Goal: Communication & Community: Share content

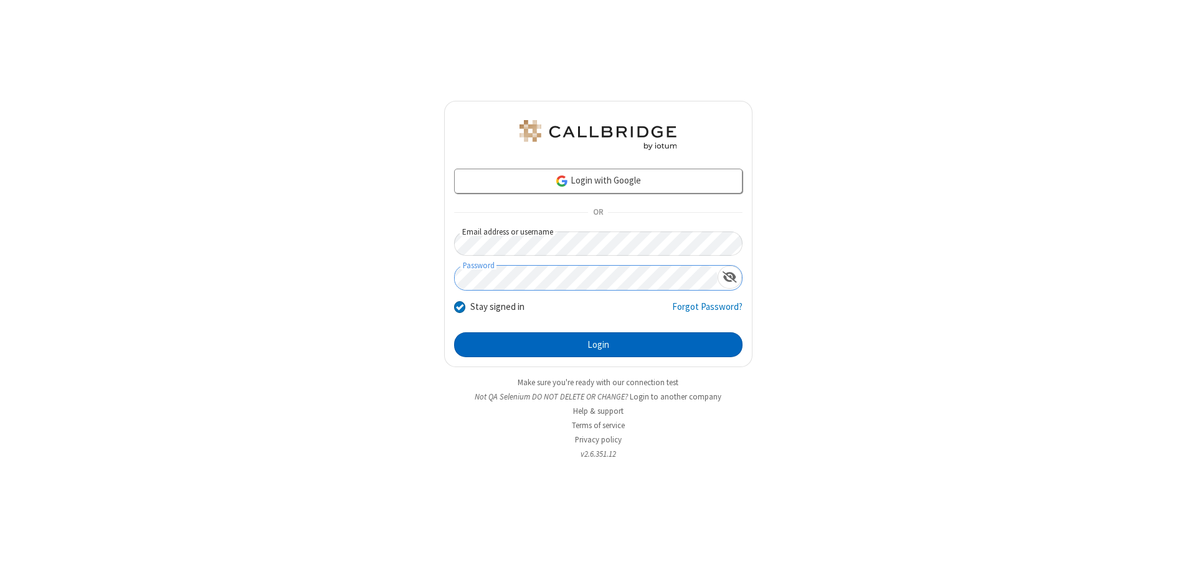
click at [598, 345] on button "Login" at bounding box center [598, 345] width 288 height 25
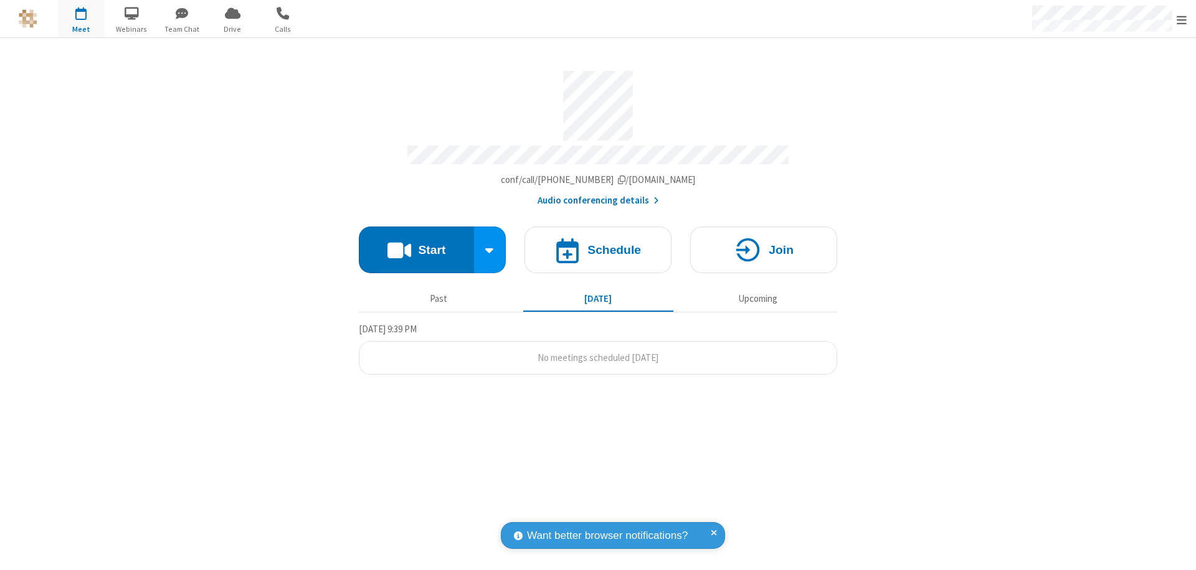
click at [416, 244] on button "Start" at bounding box center [416, 250] width 115 height 47
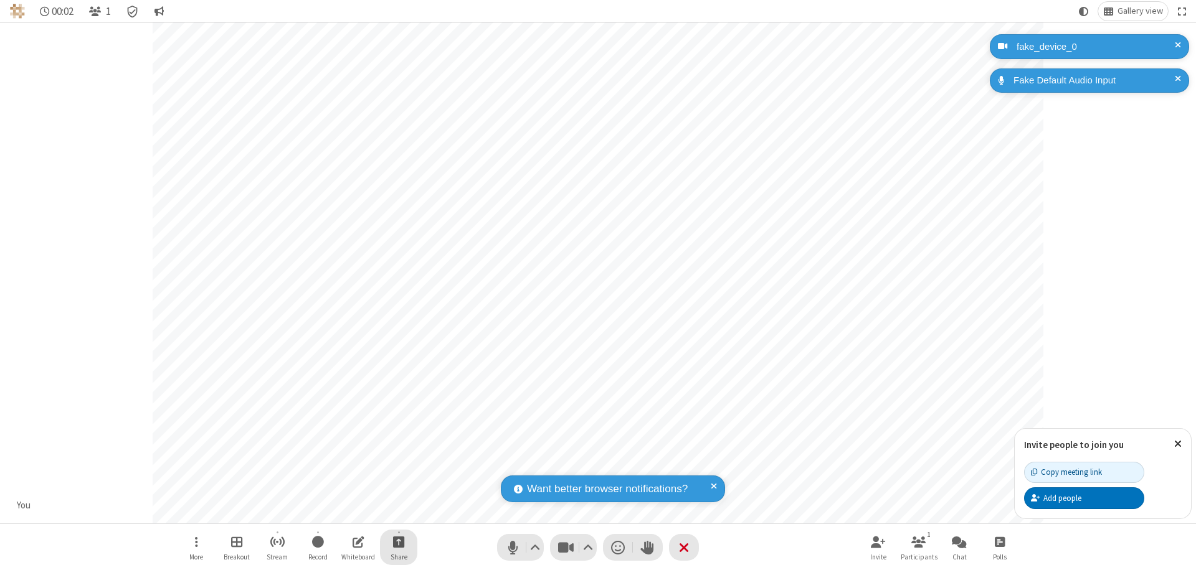
click at [399, 542] on span "Start sharing" at bounding box center [399, 542] width 12 height 16
click at [398, 466] on span "Share additional camera" at bounding box center [406, 468] width 92 height 11
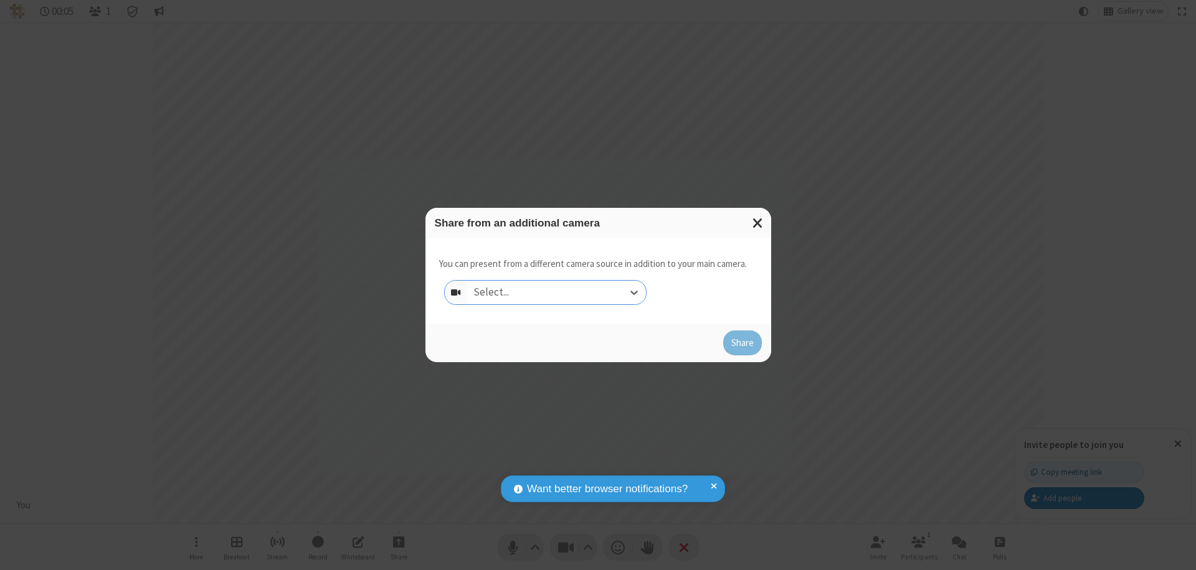
click at [556, 293] on div "Select..." at bounding box center [556, 293] width 179 height 24
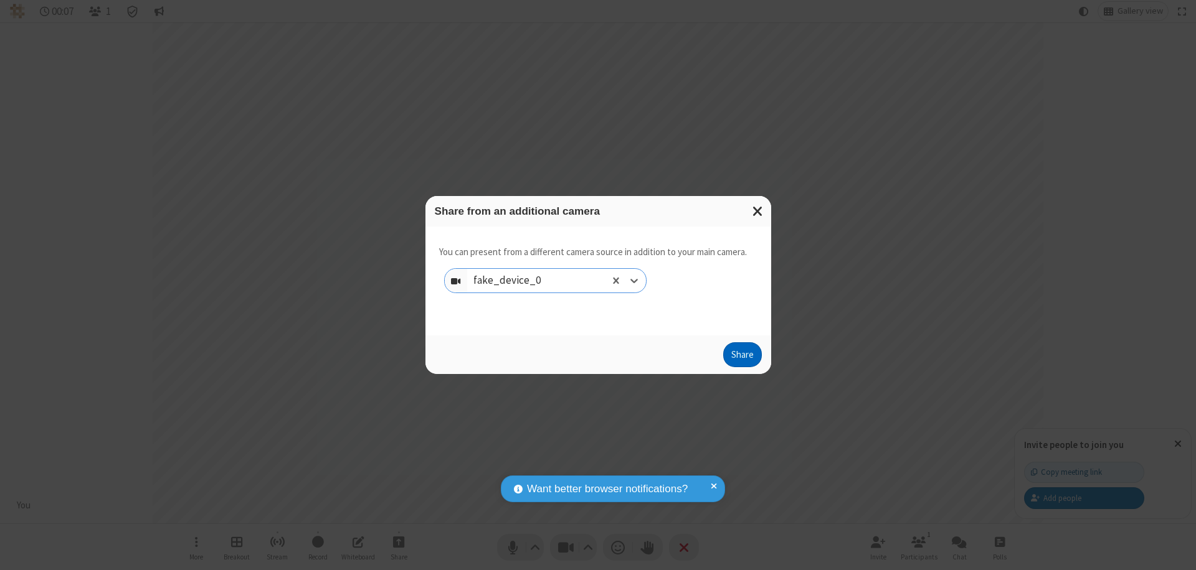
click at [742, 357] on button "Share" at bounding box center [742, 355] width 39 height 25
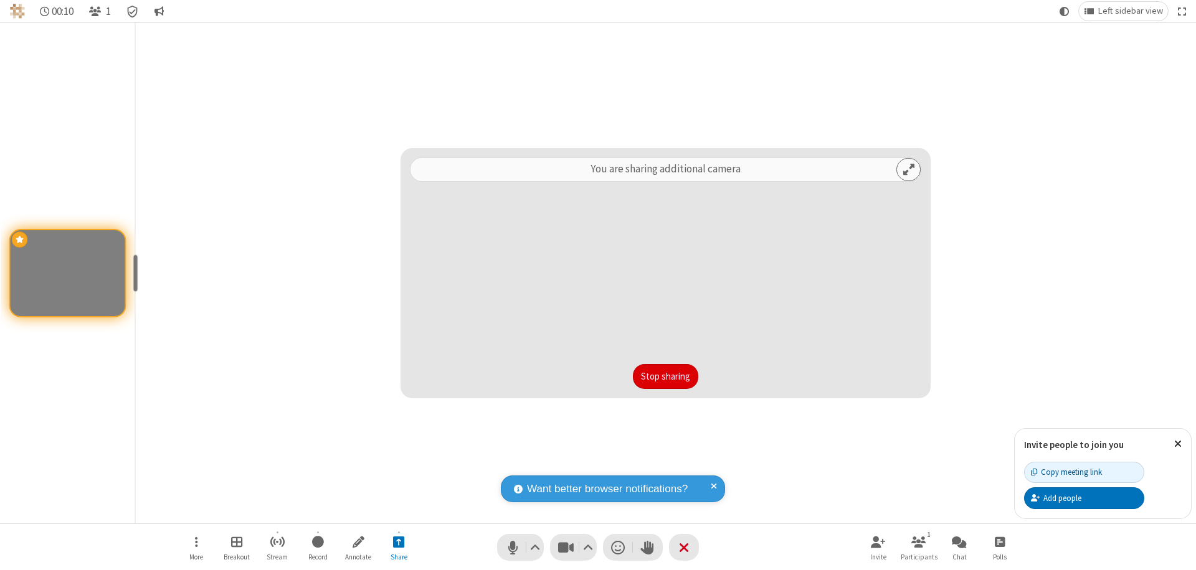
click at [665, 377] on button "Stop sharing" at bounding box center [665, 376] width 65 height 25
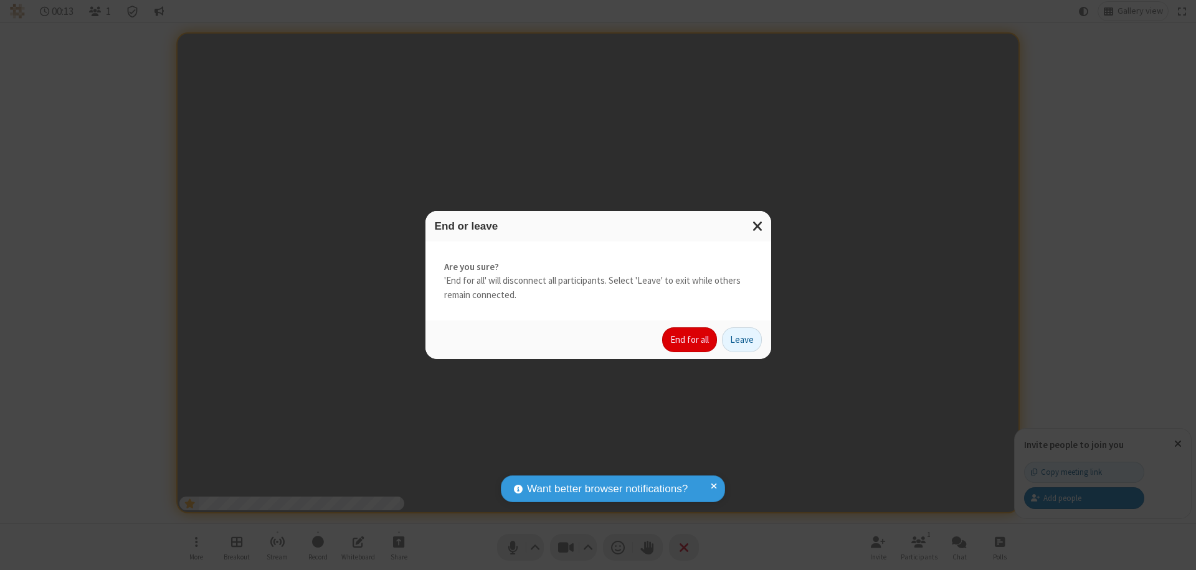
click at [690, 340] on button "End for all" at bounding box center [689, 340] width 55 height 25
